Goal: Transaction & Acquisition: Download file/media

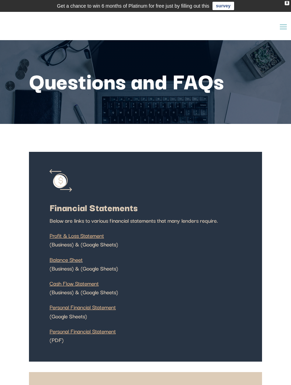
click at [285, 26] on span at bounding box center [283, 26] width 11 height 11
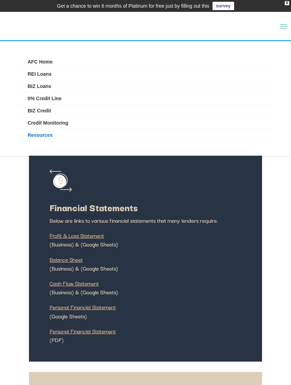
click at [285, 2] on div "X" at bounding box center [287, 3] width 5 height 4
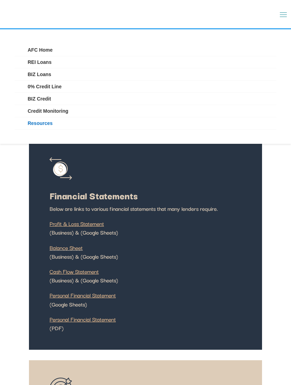
click at [280, 13] on span at bounding box center [283, 14] width 11 height 11
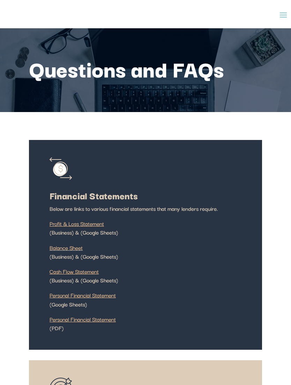
click at [283, 16] on span at bounding box center [283, 14] width 11 height 11
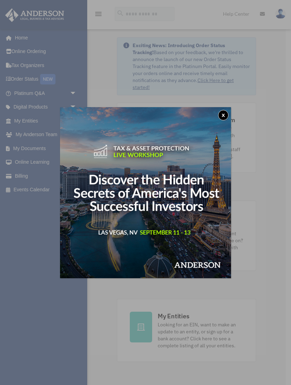
click at [222, 116] on button "x" at bounding box center [223, 115] width 10 height 10
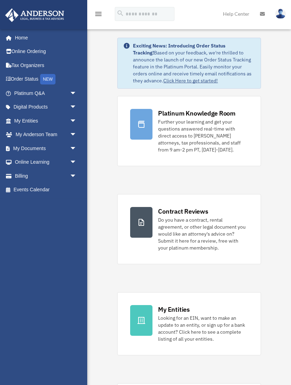
click at [25, 148] on link "My Documents arrow_drop_down" at bounding box center [46, 148] width 82 height 14
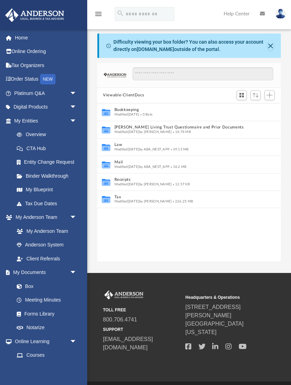
scroll to position [159, 183]
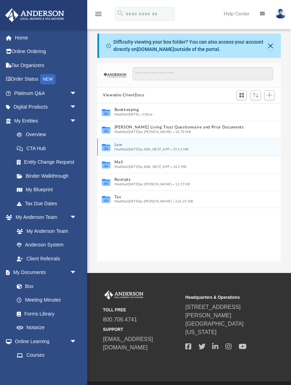
click at [189, 150] on span "39.15 MB" at bounding box center [178, 148] width 19 height 3
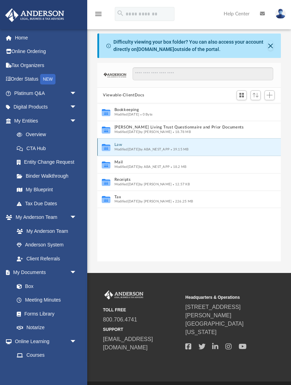
click at [196, 144] on button "Law" at bounding box center [184, 144] width 140 height 5
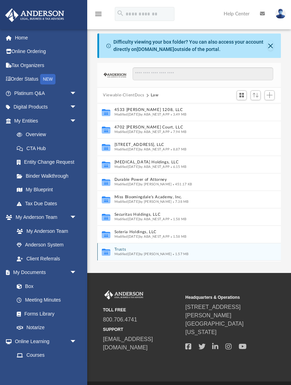
click at [173, 250] on button "Trusts" at bounding box center [184, 249] width 140 height 5
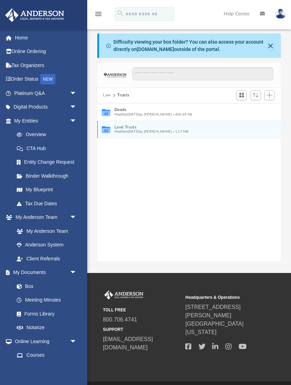
click at [184, 128] on button "Land Trusts" at bounding box center [184, 127] width 140 height 5
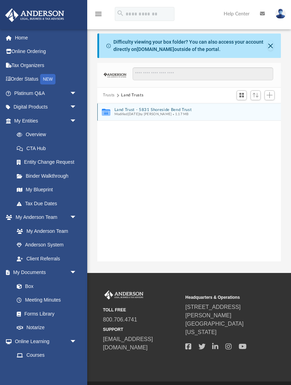
click at [181, 111] on button "Land Trust - 5831 Shoreside Bend Trust" at bounding box center [184, 109] width 140 height 5
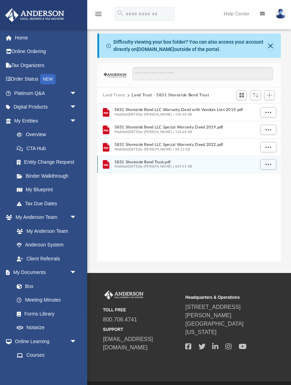
click at [172, 166] on span "Modified Thu Oct 19 2023 by Skye Lovelace" at bounding box center [143, 166] width 58 height 3
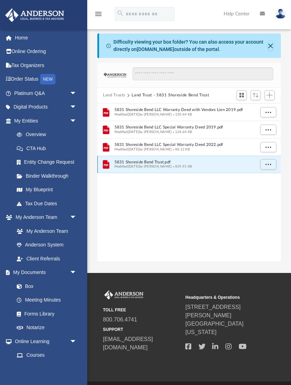
click at [192, 166] on span "839.91 KB" at bounding box center [182, 166] width 20 height 3
click at [170, 165] on span "Modified Thu Oct 19 2023 by Skye Lovelace" at bounding box center [143, 166] width 58 height 3
click at [169, 165] on span "Modified Thu Oct 19 2023 by Skye Lovelace" at bounding box center [143, 166] width 58 height 3
click at [155, 165] on span "Modified Thu Oct 19 2023 by Skye Lovelace" at bounding box center [143, 166] width 58 height 3
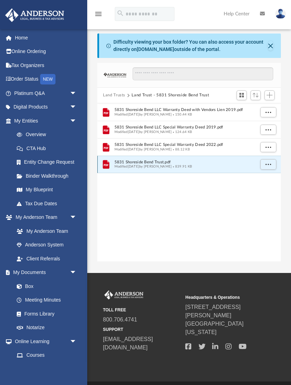
click at [271, 165] on button "More options" at bounding box center [268, 164] width 16 height 10
click at [265, 175] on li "Preview" at bounding box center [262, 177] width 20 height 7
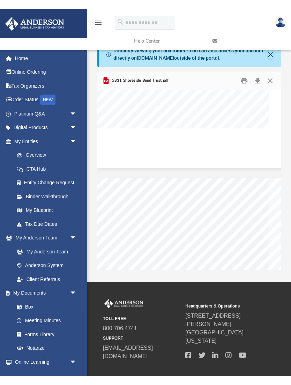
scroll to position [459, 0]
